Goal: Task Accomplishment & Management: Manage account settings

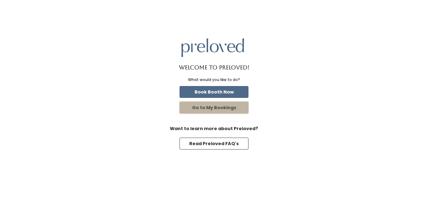
click at [216, 109] on button "Go to My Bookings" at bounding box center [213, 108] width 69 height 12
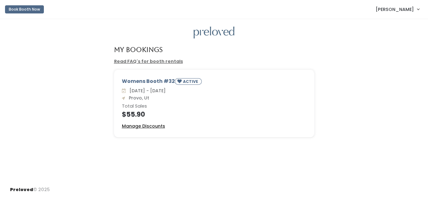
click at [147, 125] on u "Manage Discounts" at bounding box center [143, 126] width 43 height 6
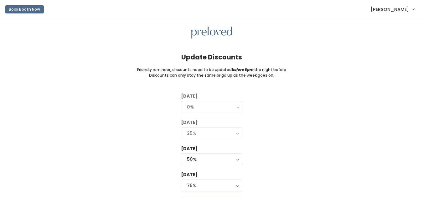
click at [409, 12] on link "[PERSON_NAME]" at bounding box center [392, 9] width 56 height 13
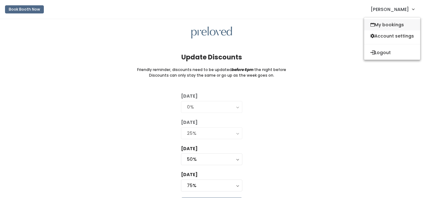
click at [404, 24] on link "My bookings" at bounding box center [392, 24] width 56 height 11
